Goal: Transaction & Acquisition: Obtain resource

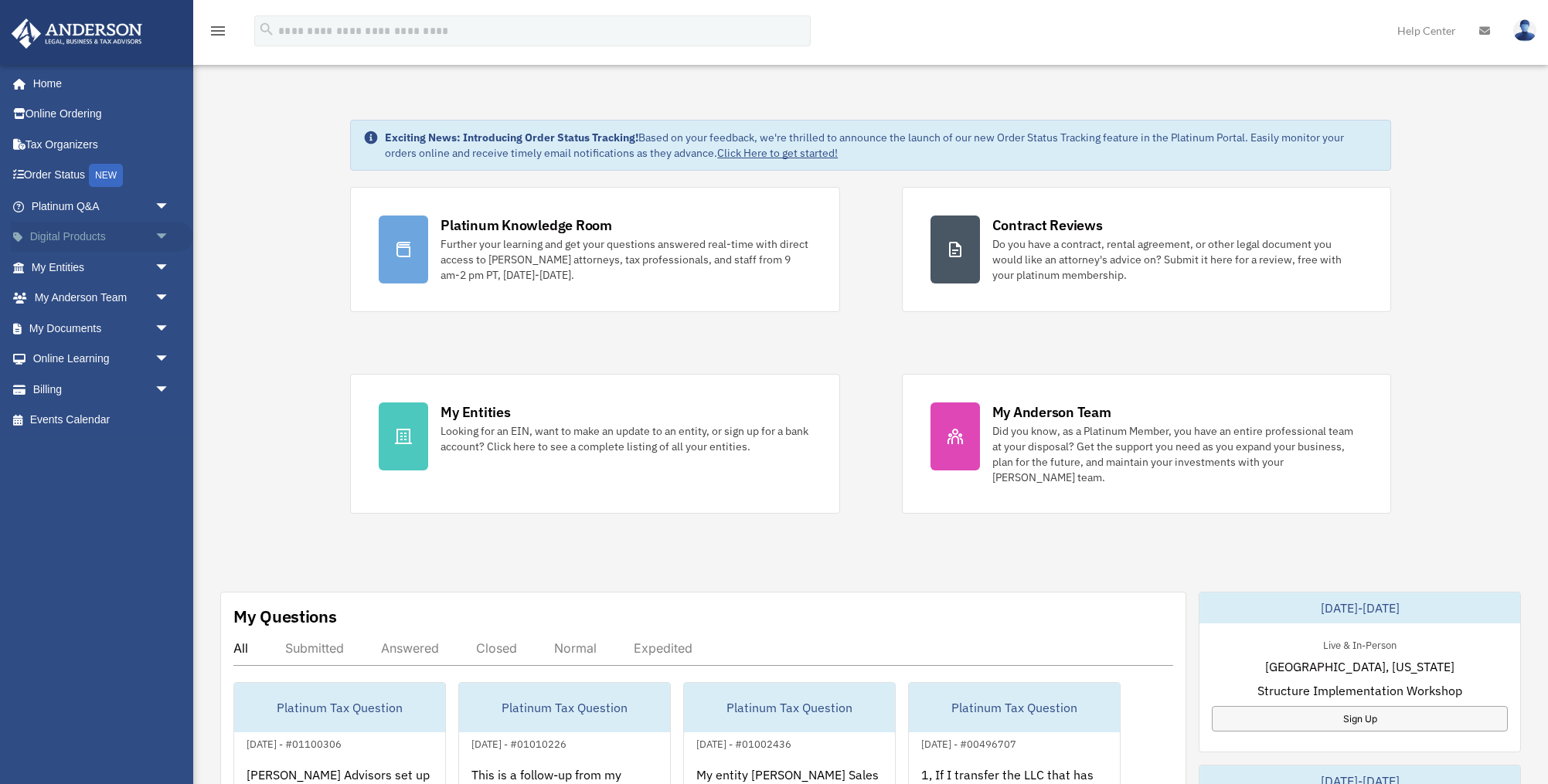
click at [149, 236] on link "Digital Products arrow_drop_down" at bounding box center [102, 237] width 182 height 31
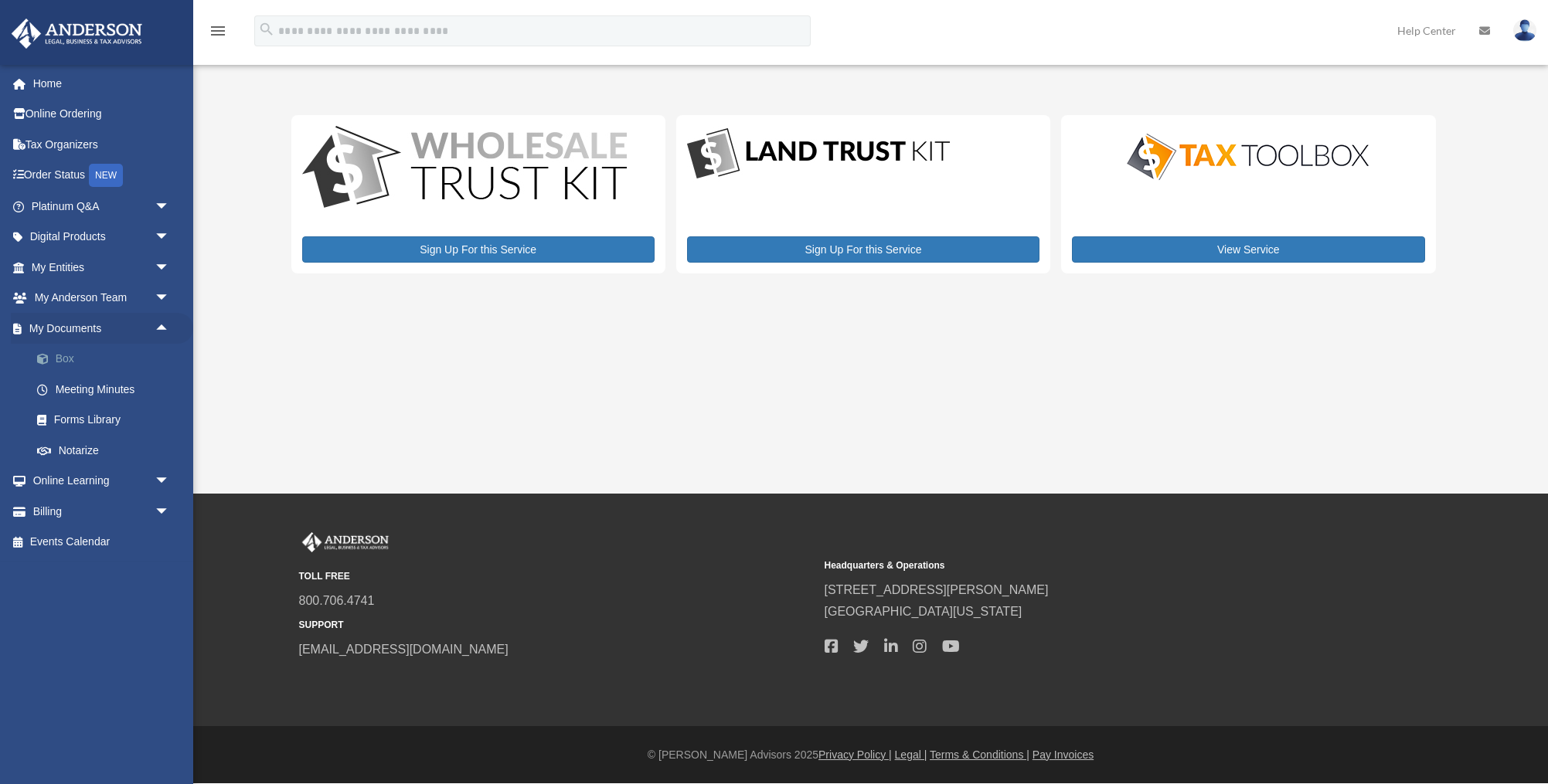
click at [111, 367] on link "Box" at bounding box center [107, 359] width 172 height 31
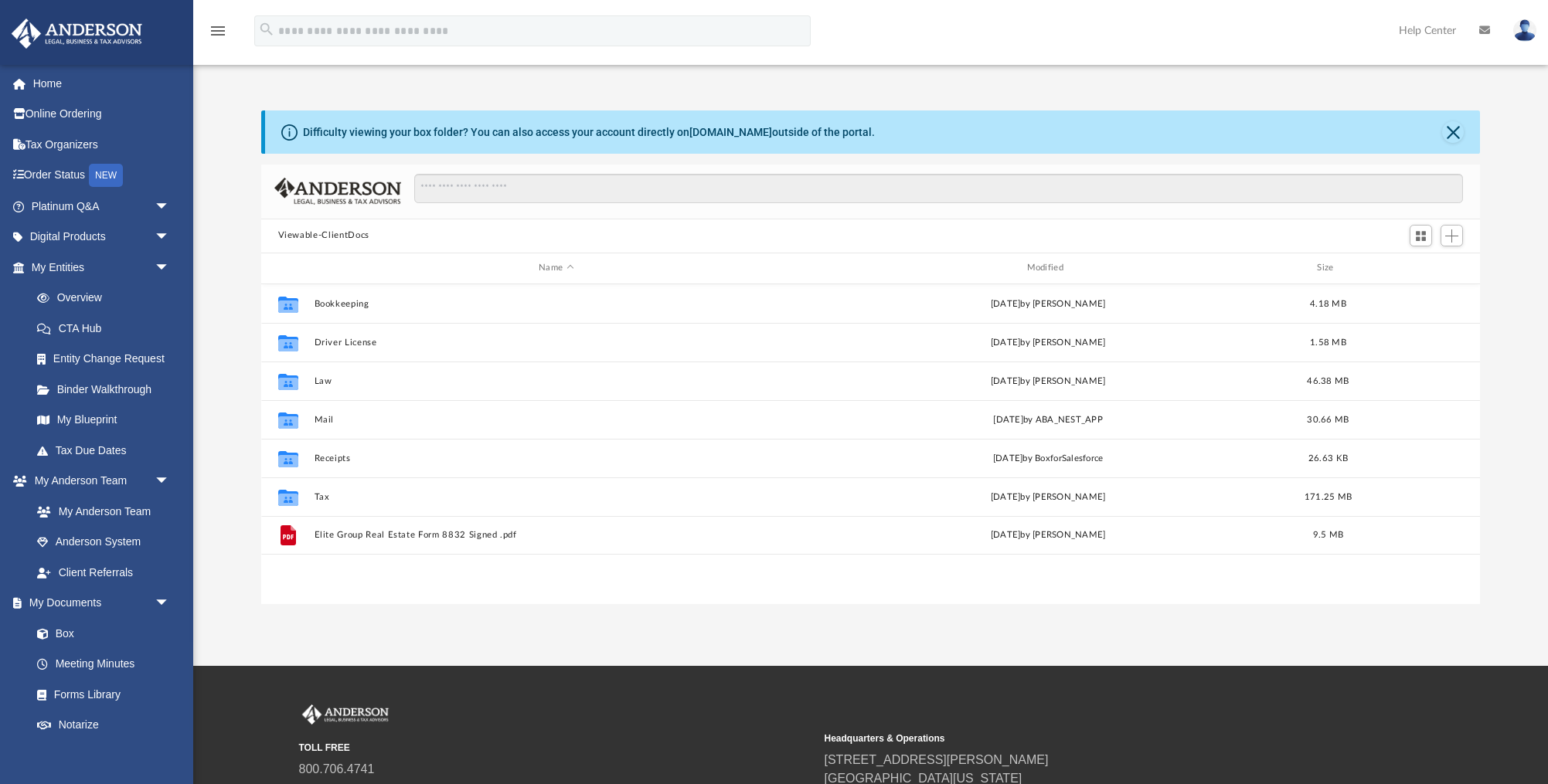
scroll to position [351, 1219]
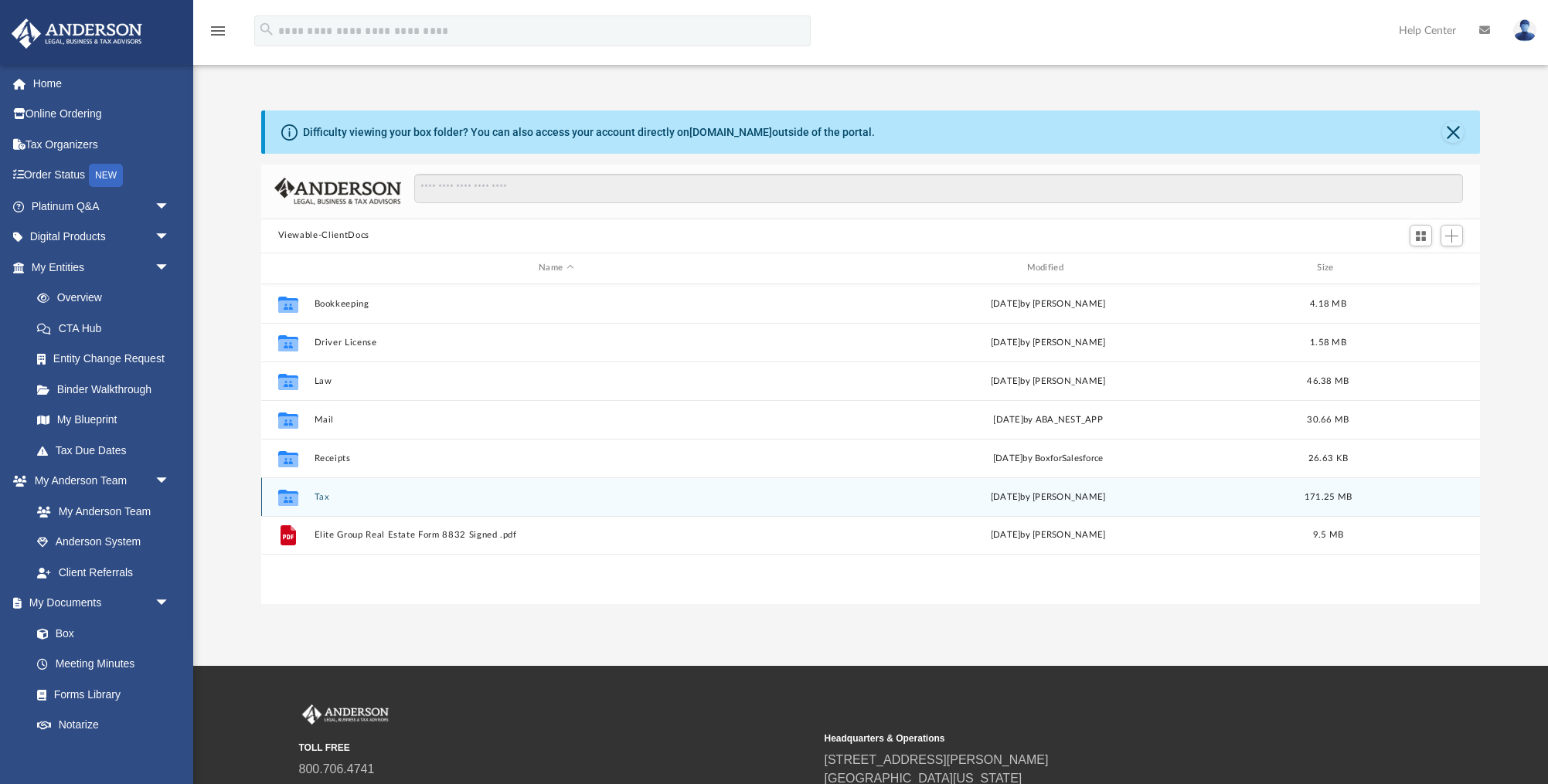
click at [325, 496] on button "Tax" at bounding box center [555, 497] width 484 height 10
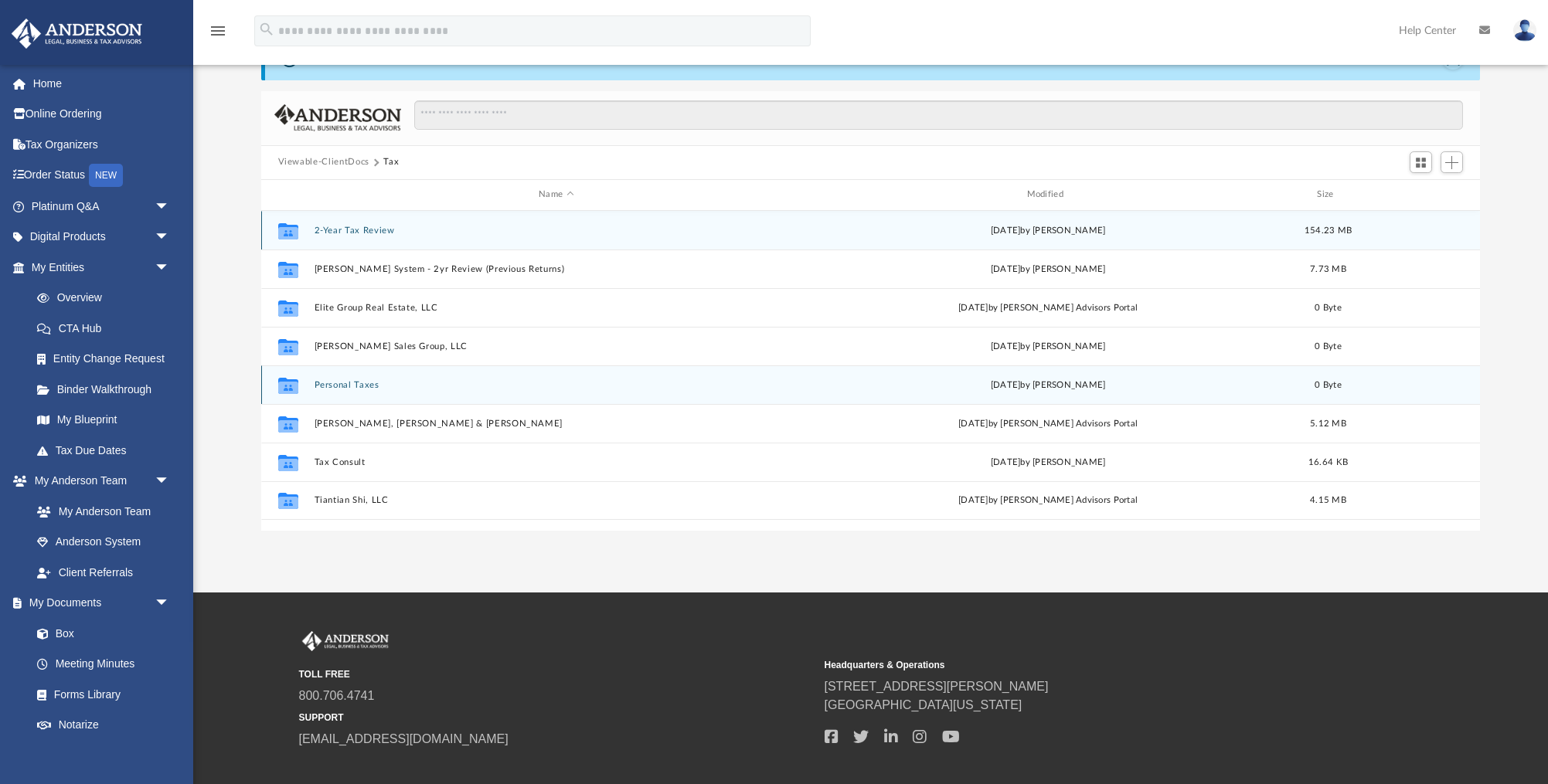
scroll to position [74, 0]
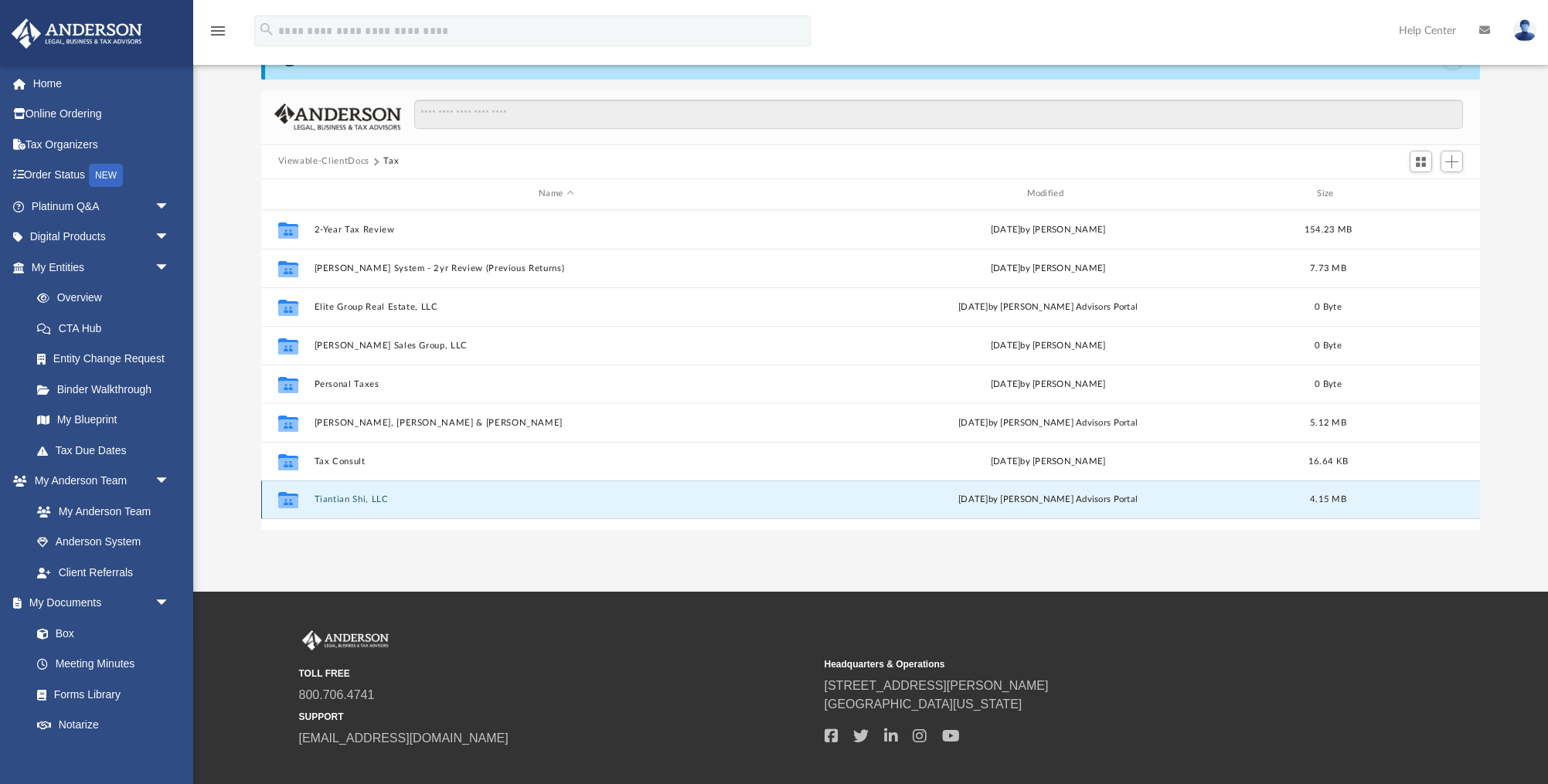
click at [380, 503] on button "Tiantian Shi, LLC" at bounding box center [555, 499] width 484 height 10
click at [380, 503] on div "Collaborated Folder 2-Year Tax Review [DATE] by [PERSON_NAME] 154.23 MB Collabo…" at bounding box center [870, 370] width 1219 height 320
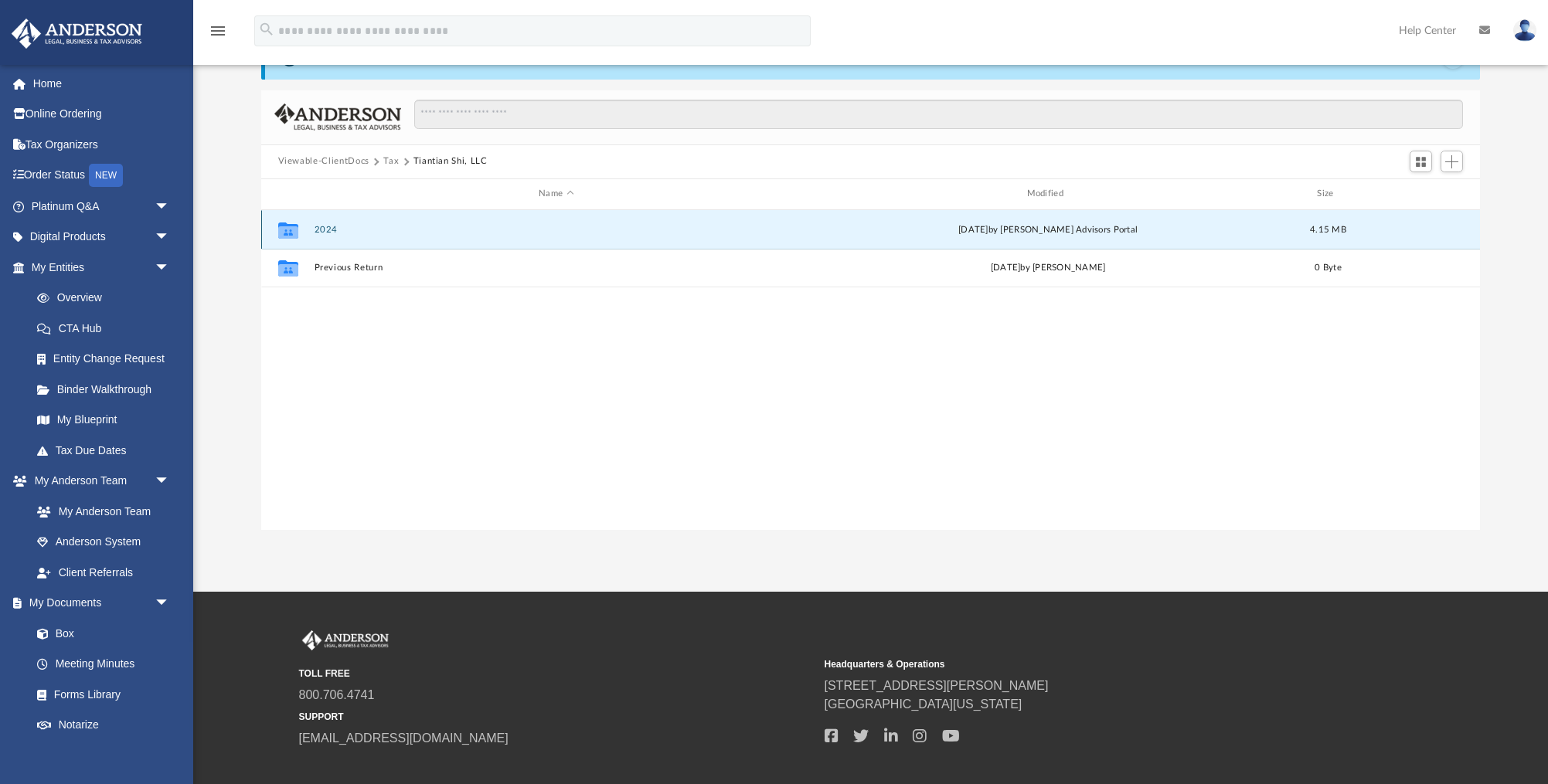
click at [374, 229] on button "2024" at bounding box center [555, 230] width 484 height 10
click at [375, 229] on button "Digital Tax Organizer" at bounding box center [555, 229] width 484 height 10
click at [380, 226] on button "Prior-Year-Tax-Return-Docs-Tiantain Shi LLC 2023-17471869316823f4f3413db.pdf" at bounding box center [555, 229] width 484 height 10
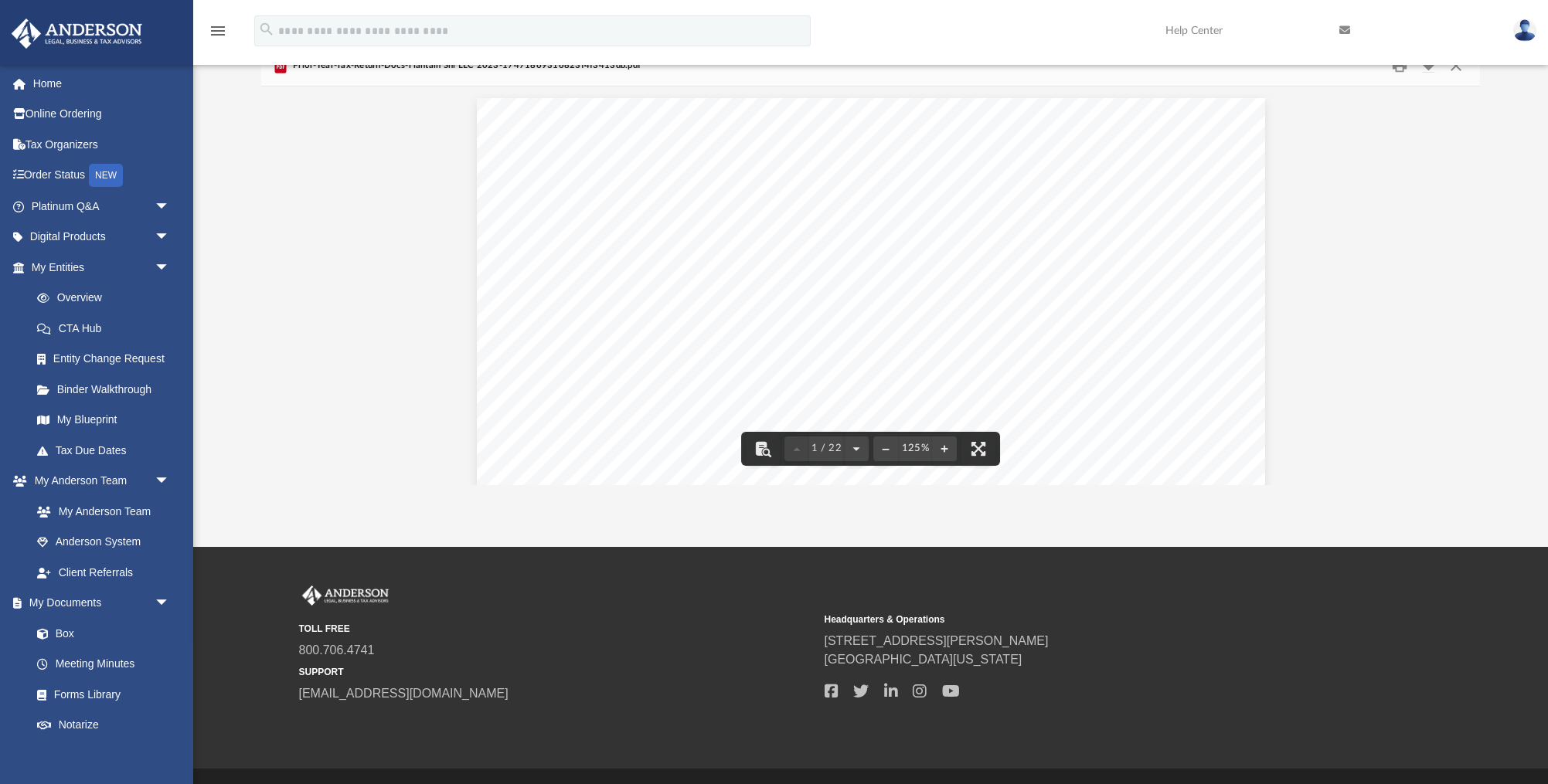
scroll to position [0, 0]
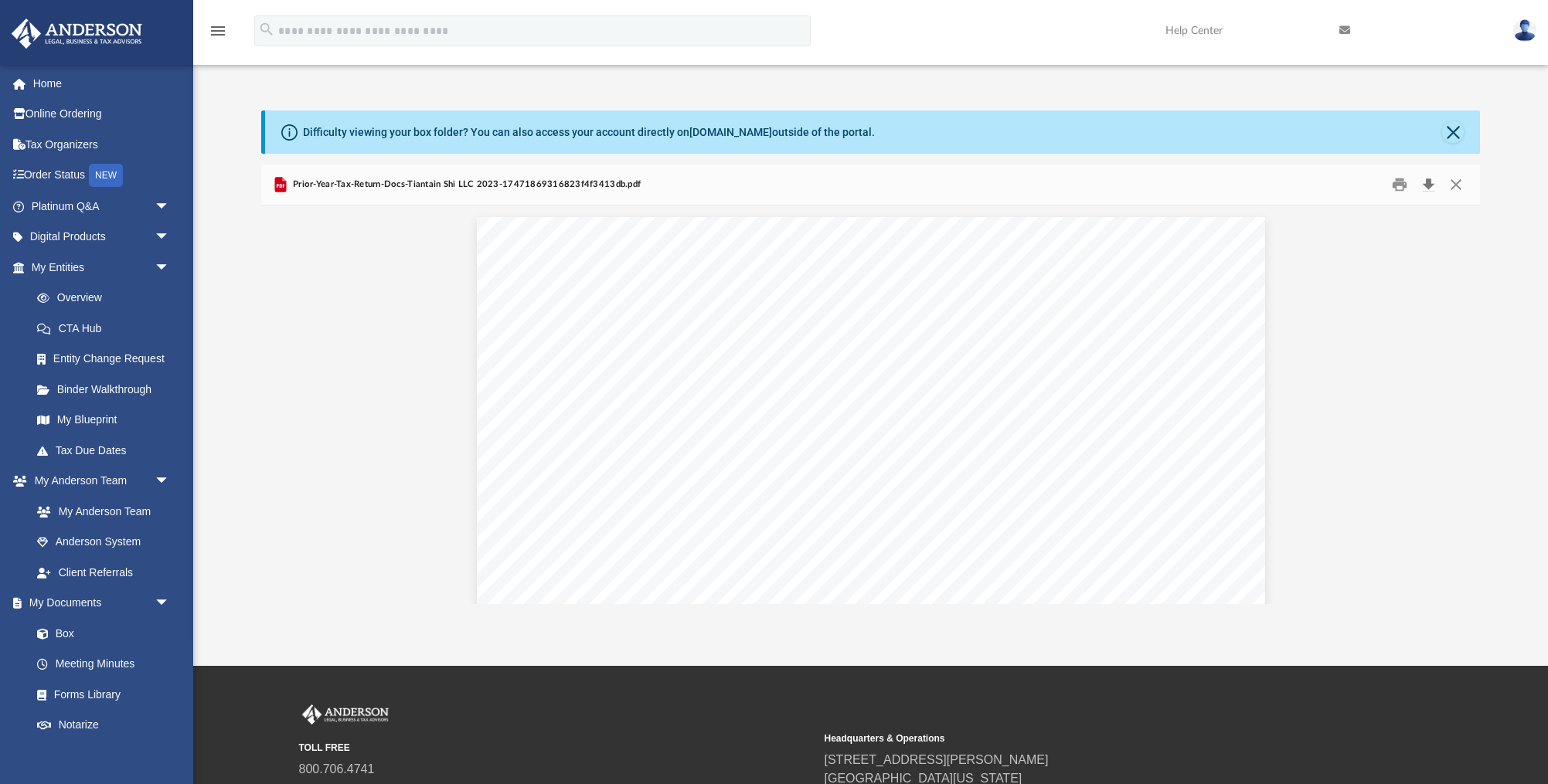
click at [1431, 184] on button "Download" at bounding box center [1428, 184] width 28 height 24
